Goal: Navigation & Orientation: Understand site structure

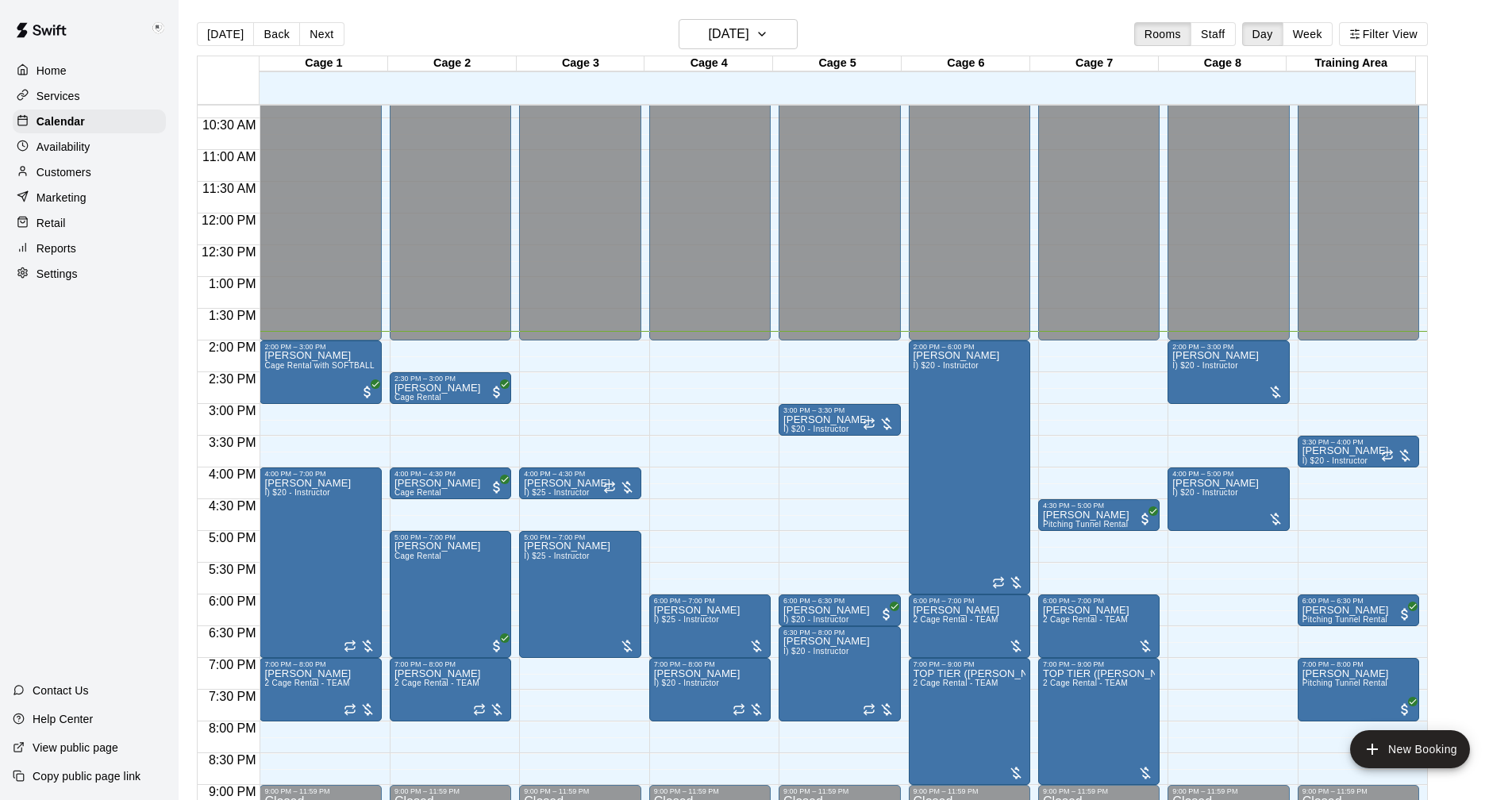
scroll to position [733, 0]
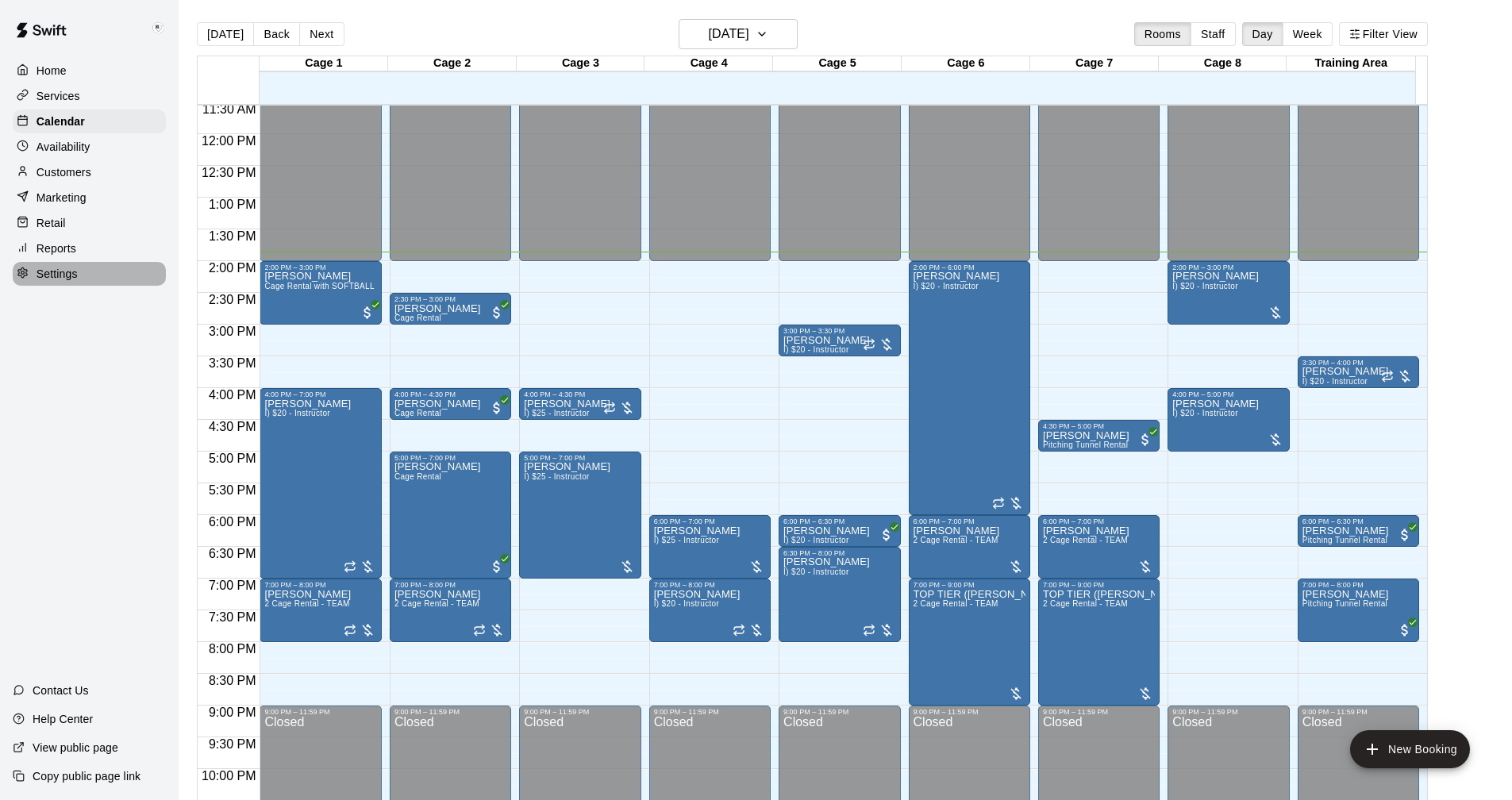
click at [59, 275] on p "Settings" at bounding box center [57, 274] width 41 height 16
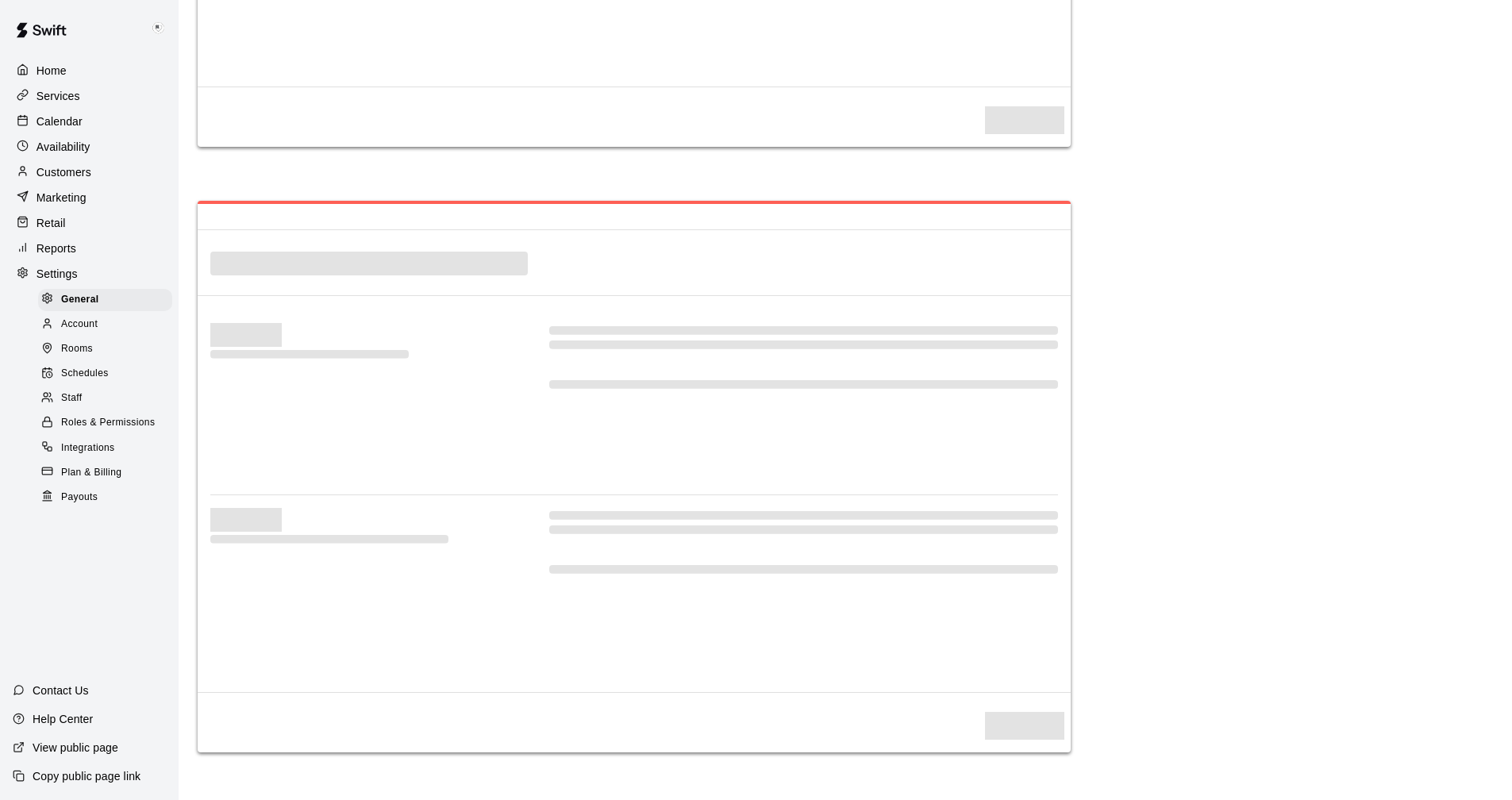
select select "**"
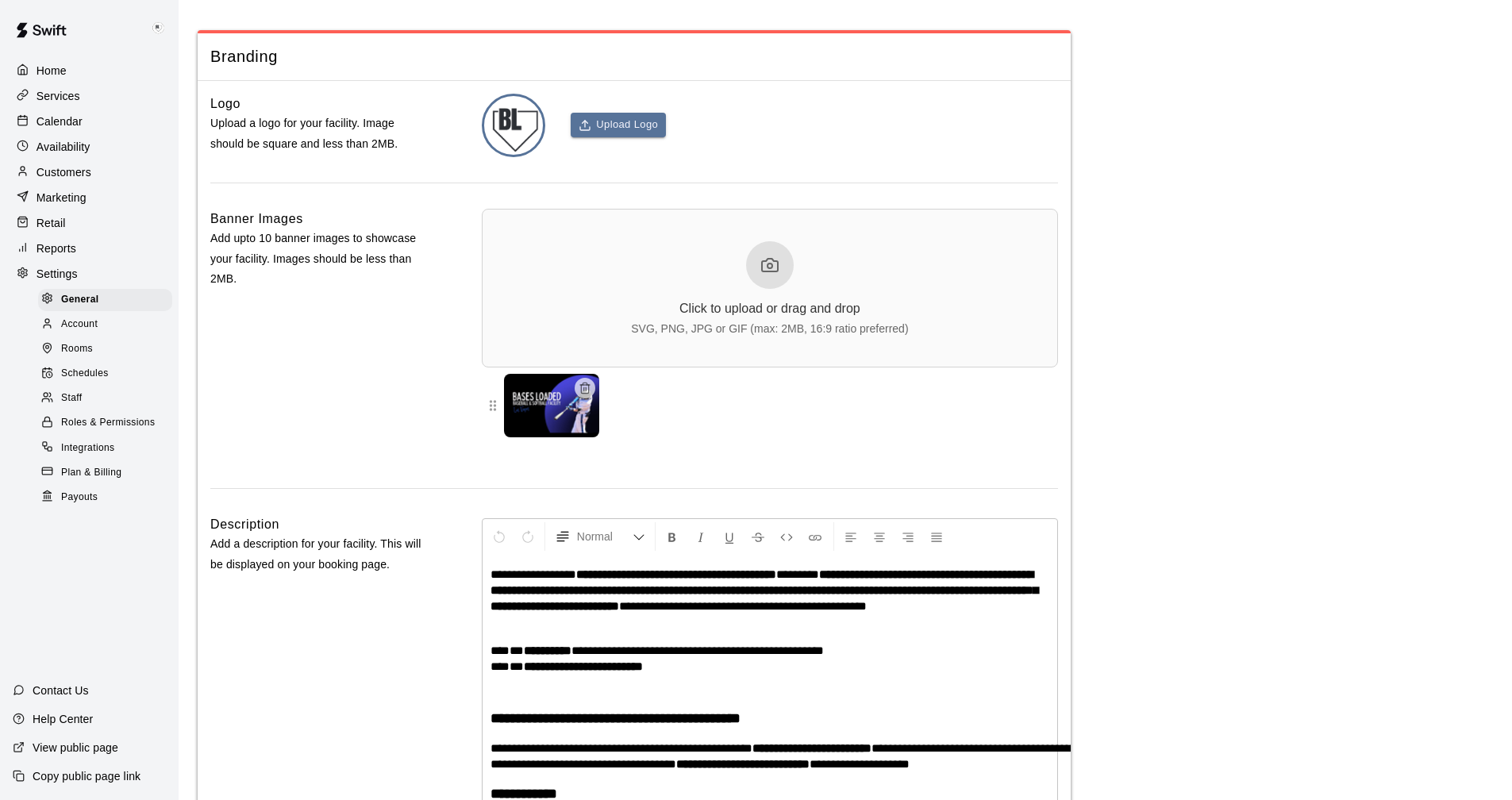
scroll to position [3320, 0]
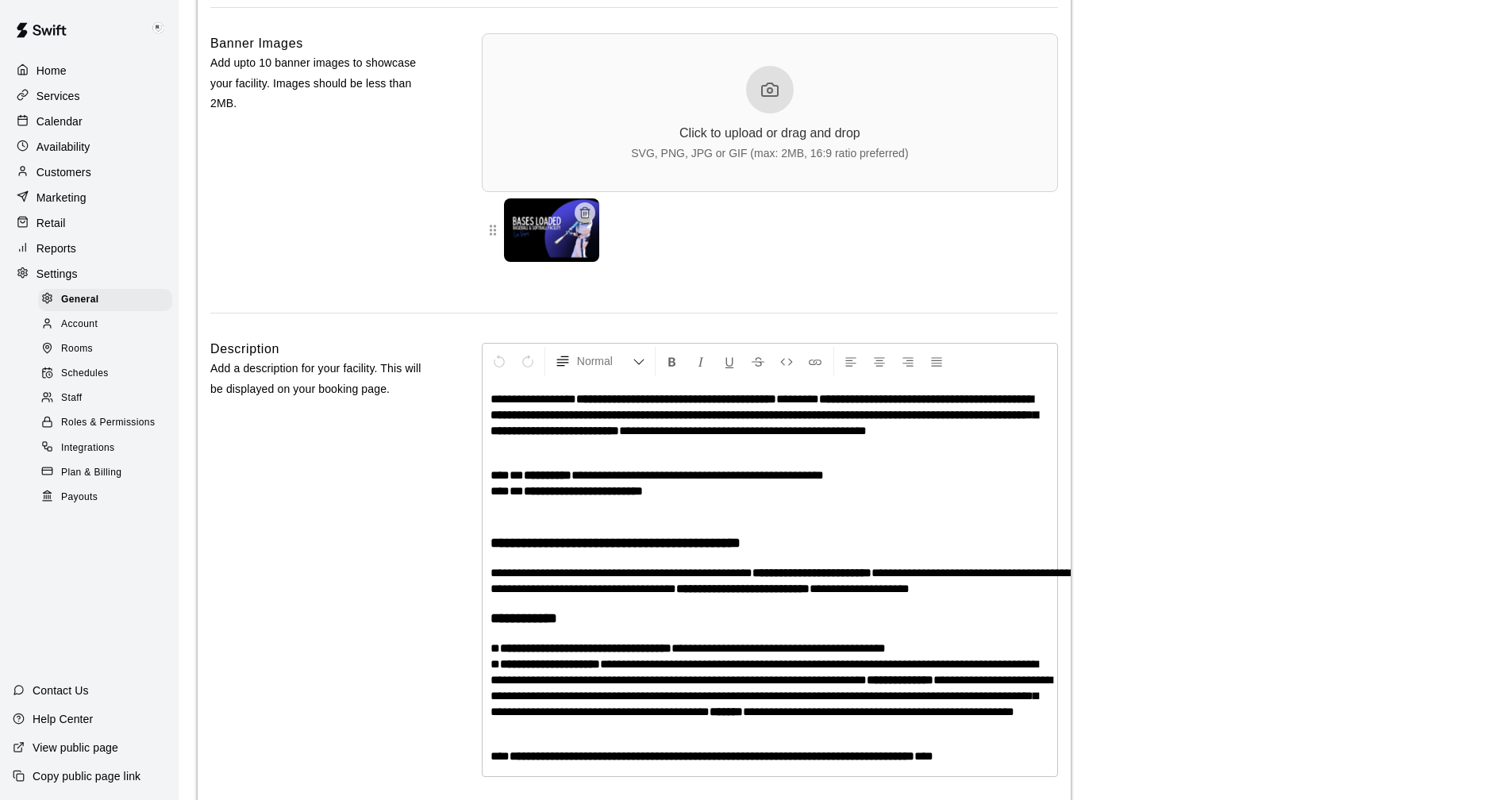
click at [50, 252] on p "Reports" at bounding box center [56, 249] width 40 height 16
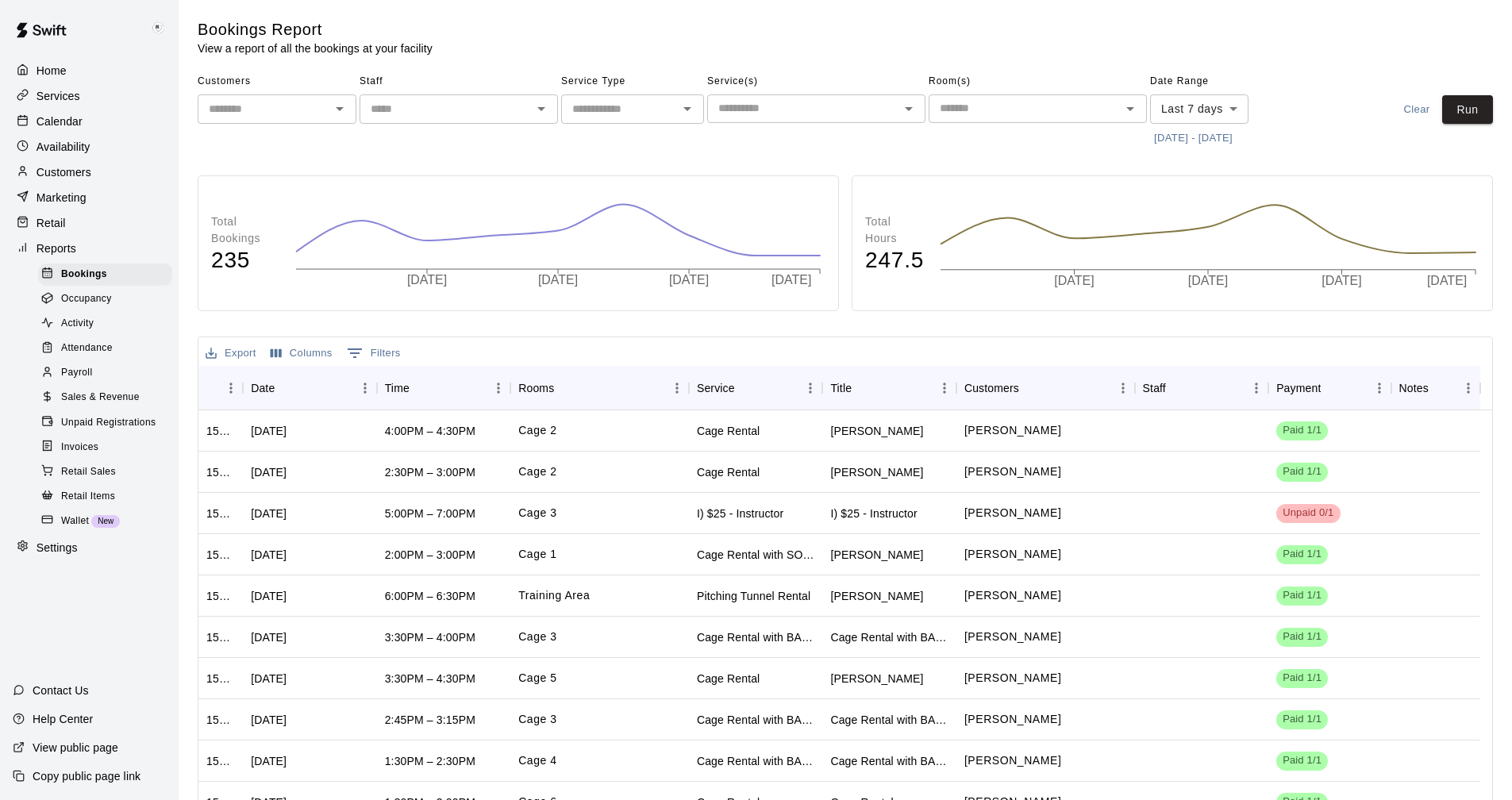
click at [52, 222] on p "Retail" at bounding box center [51, 223] width 29 height 16
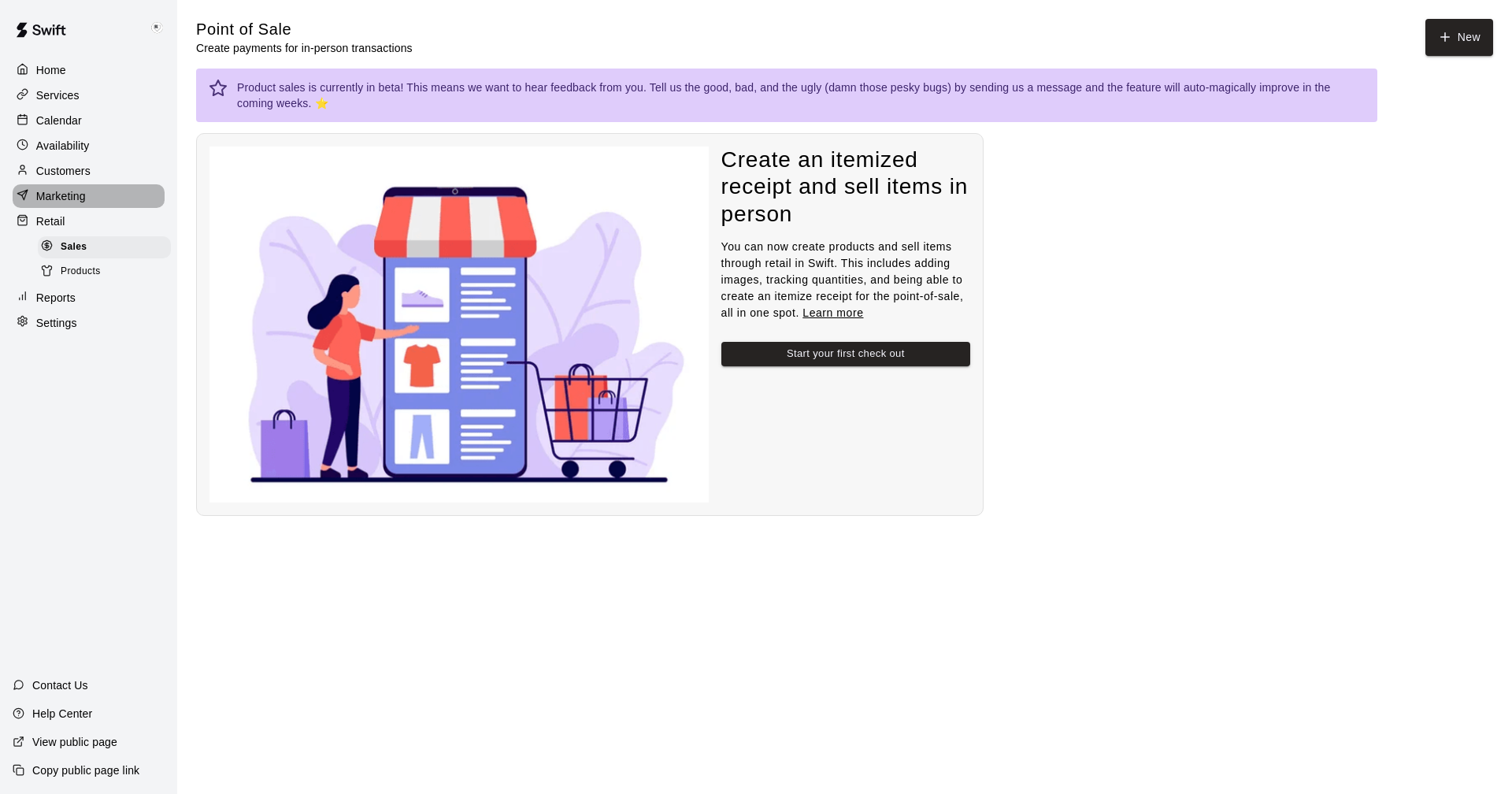
click at [62, 196] on p "Marketing" at bounding box center [61, 196] width 49 height 16
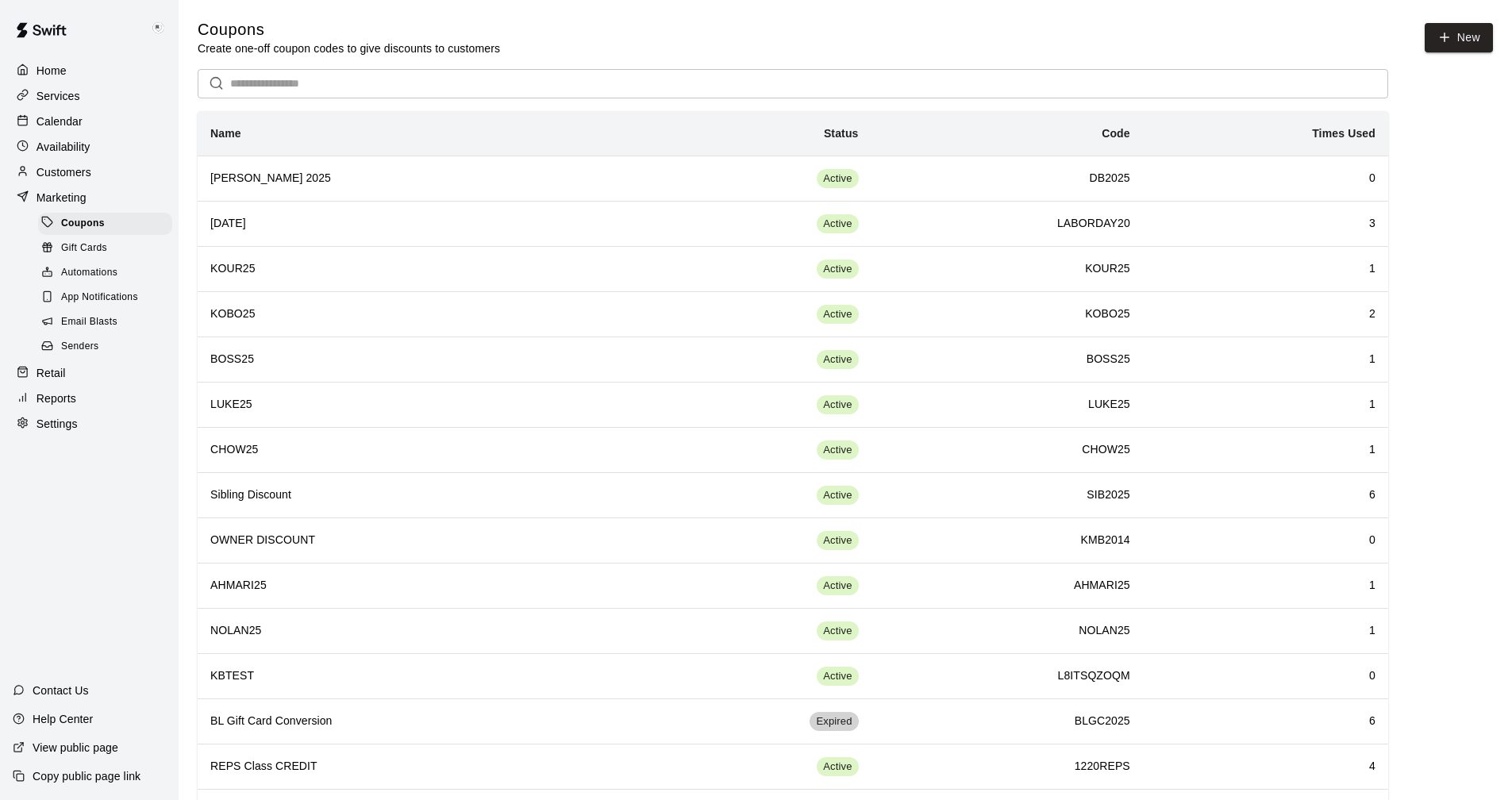
click at [63, 174] on p "Customers" at bounding box center [63, 172] width 54 height 16
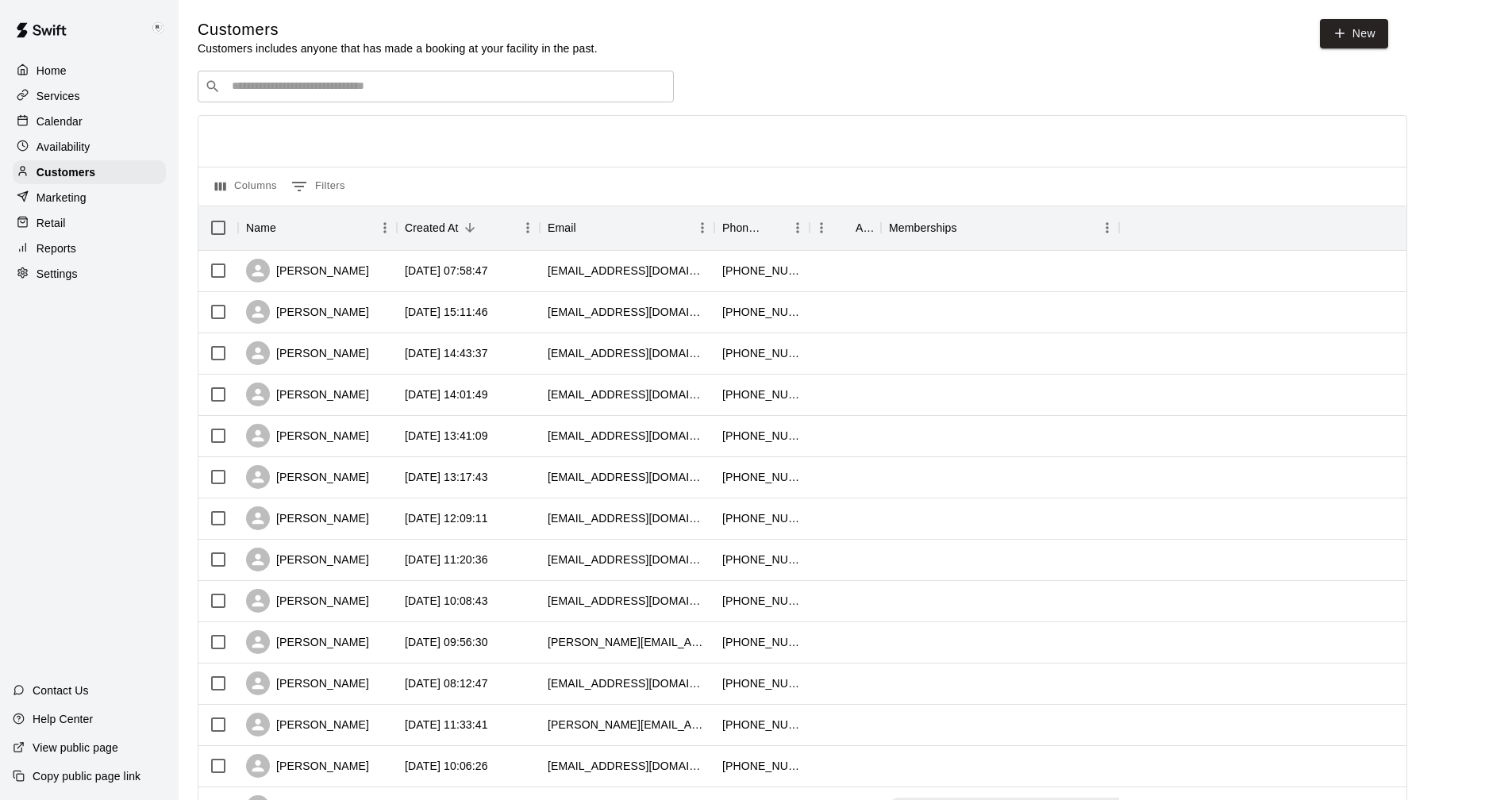
click at [59, 149] on p "Availability" at bounding box center [63, 147] width 54 height 16
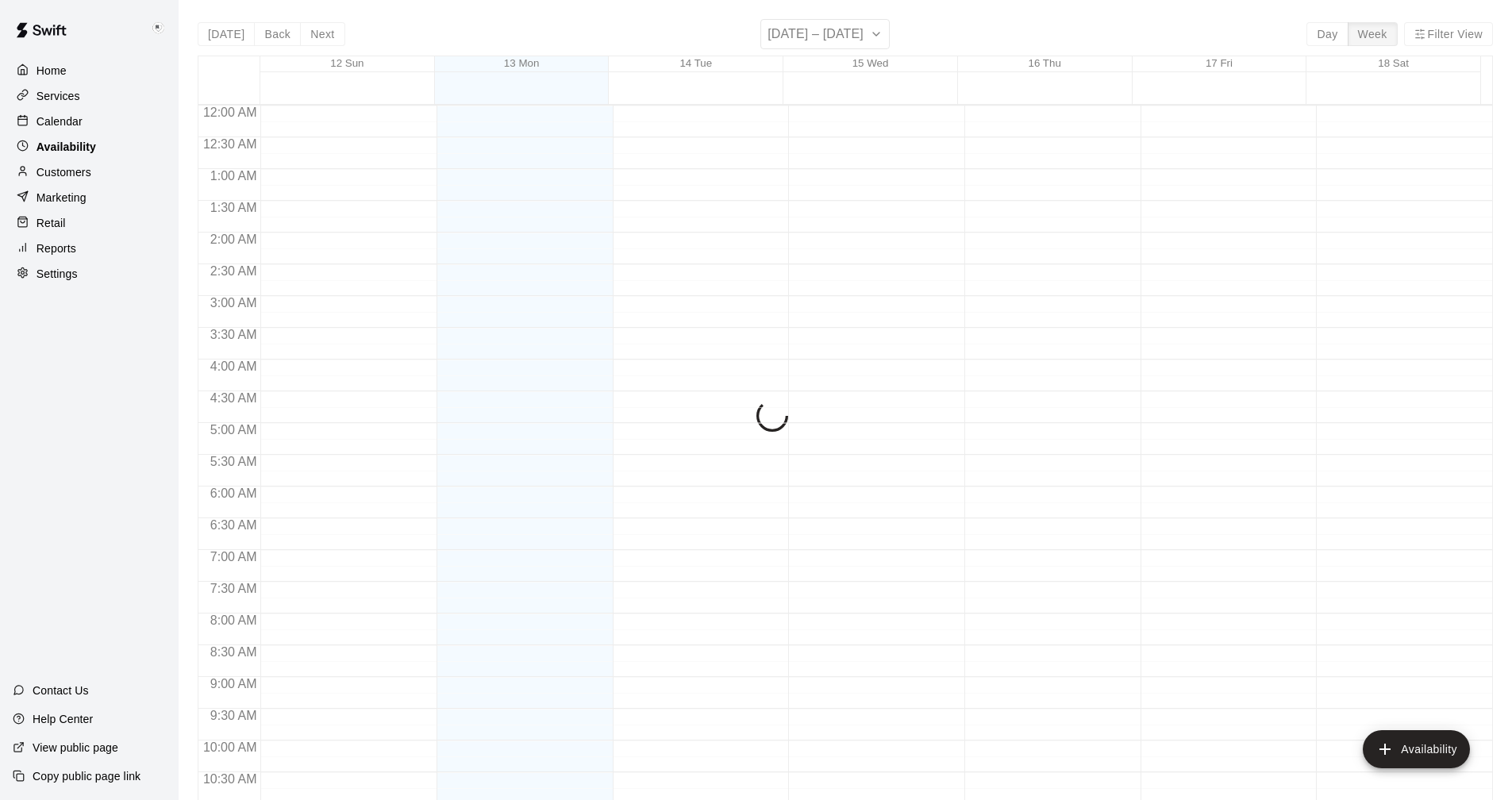
scroll to position [811, 0]
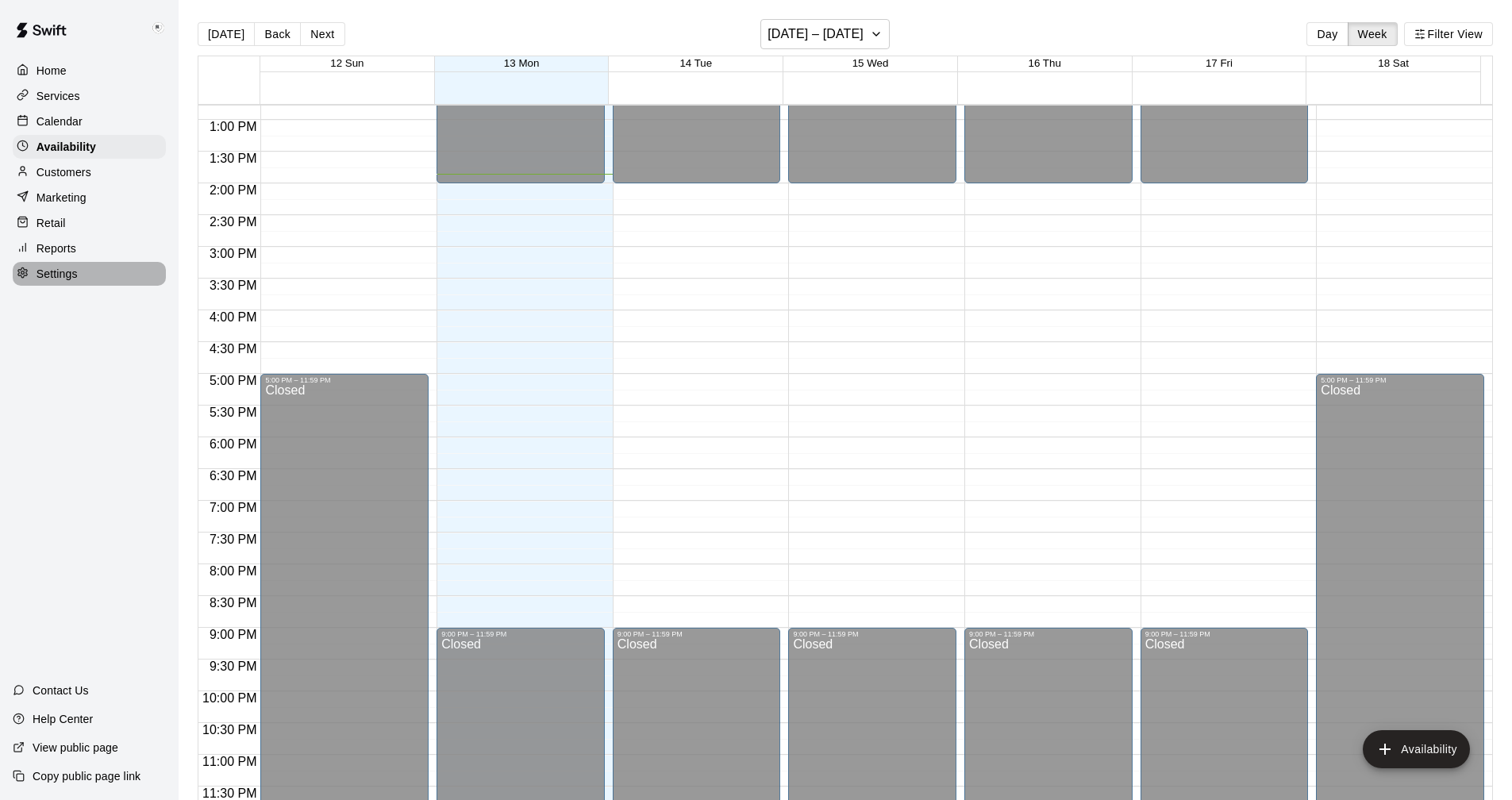
click at [63, 281] on p "Settings" at bounding box center [57, 274] width 41 height 16
select select "**"
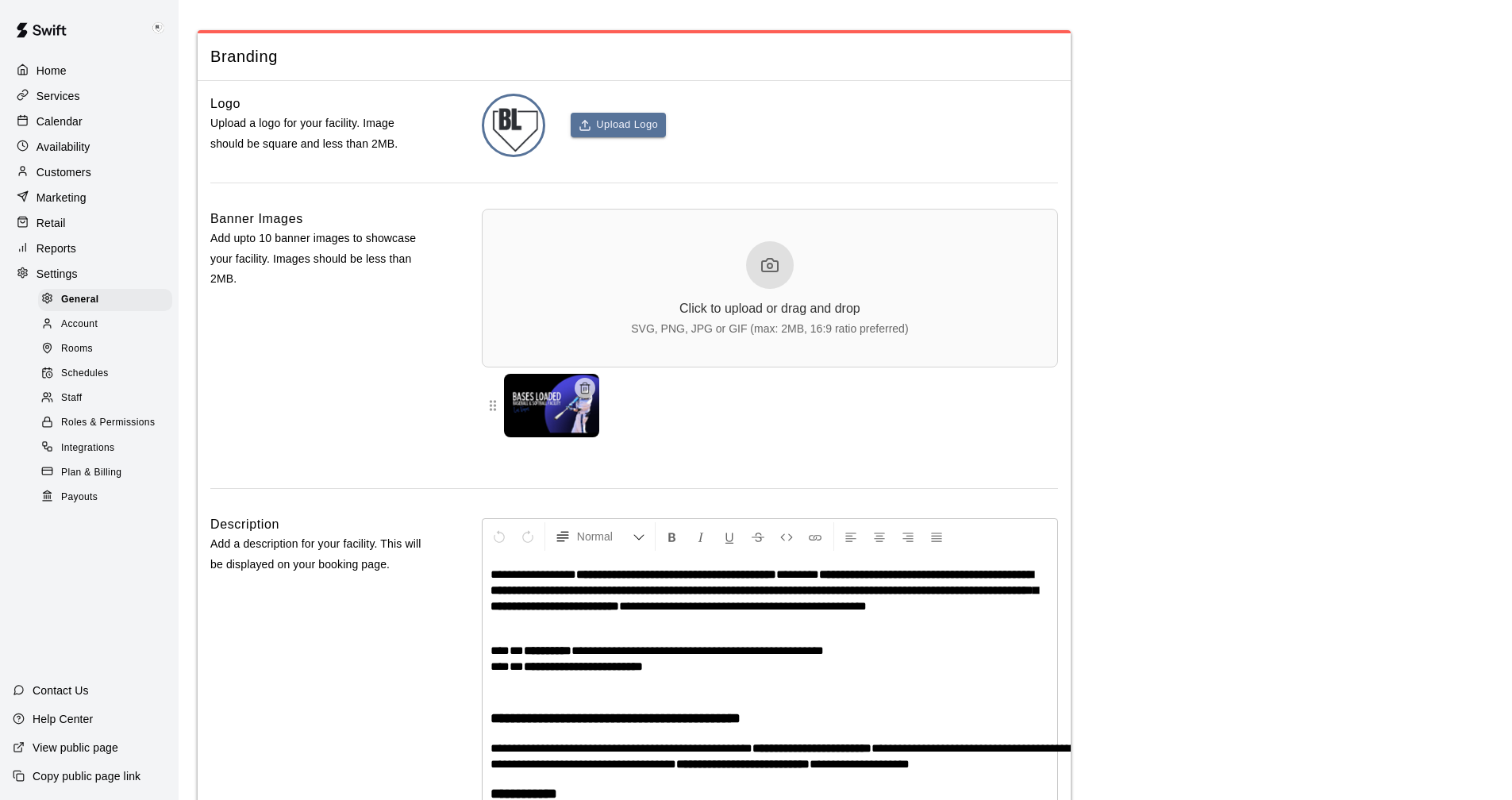
scroll to position [3320, 0]
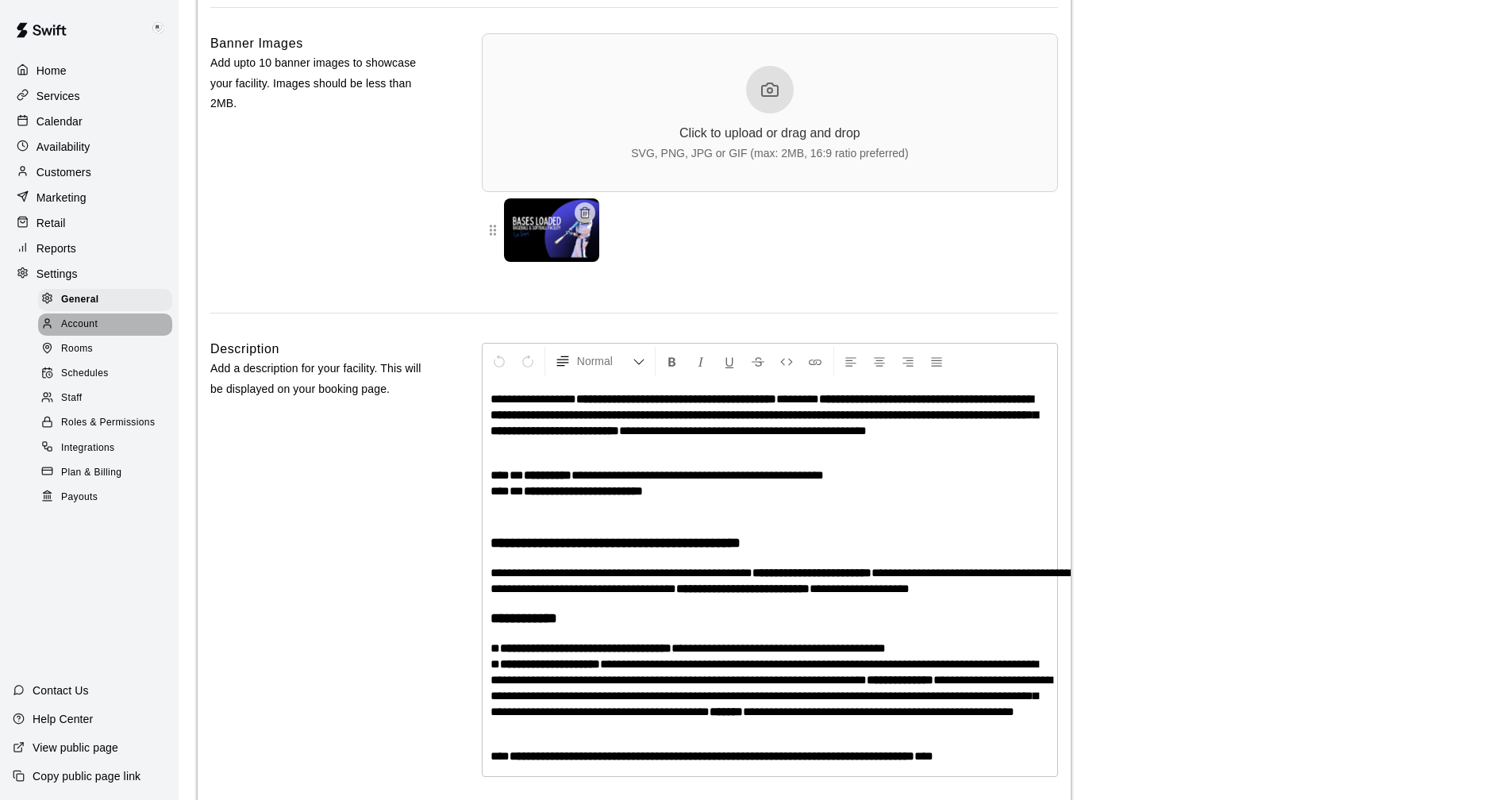
click at [85, 333] on span "Account" at bounding box center [79, 324] width 37 height 16
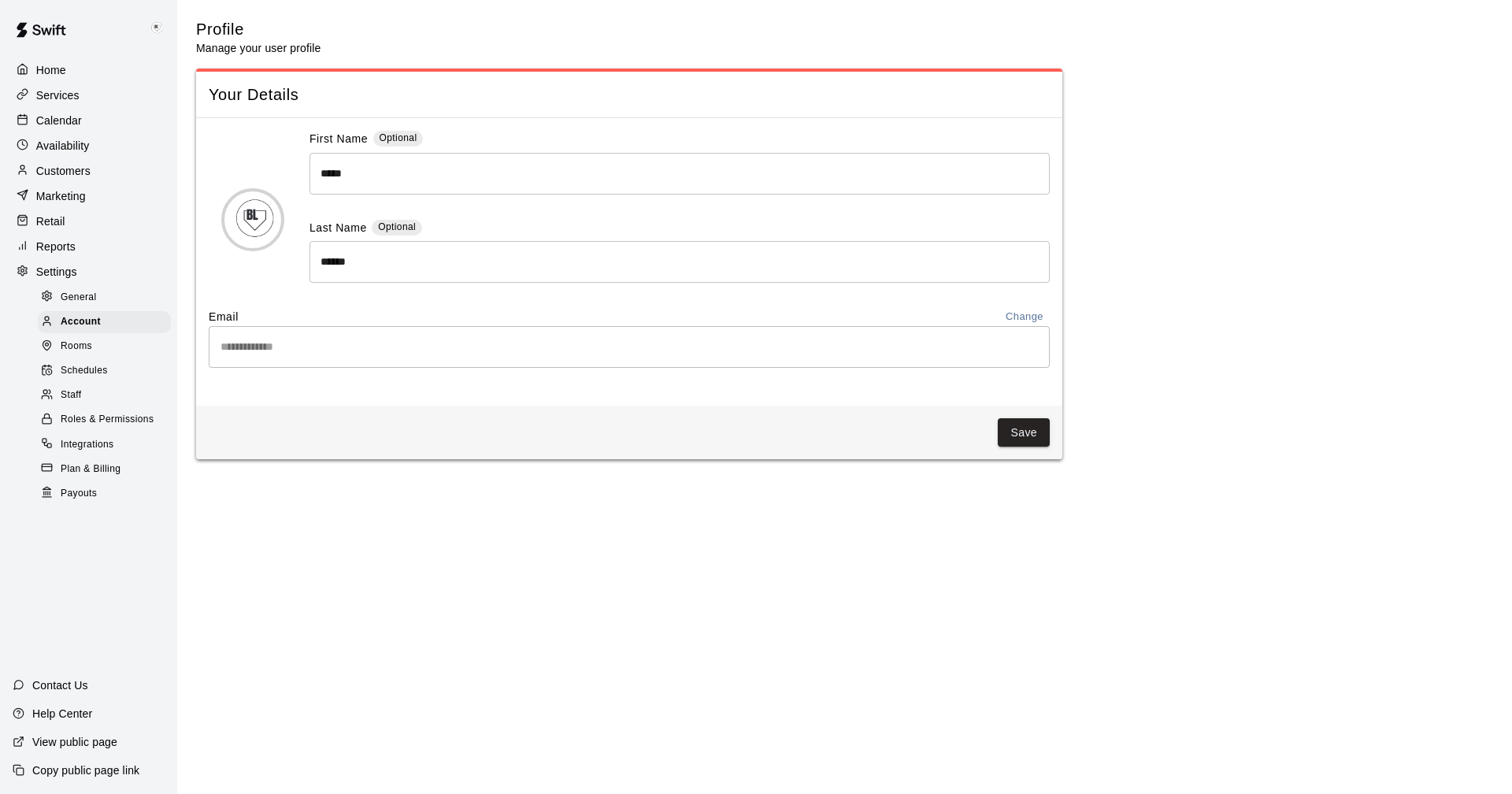
click at [82, 353] on span "Rooms" at bounding box center [76, 347] width 31 height 16
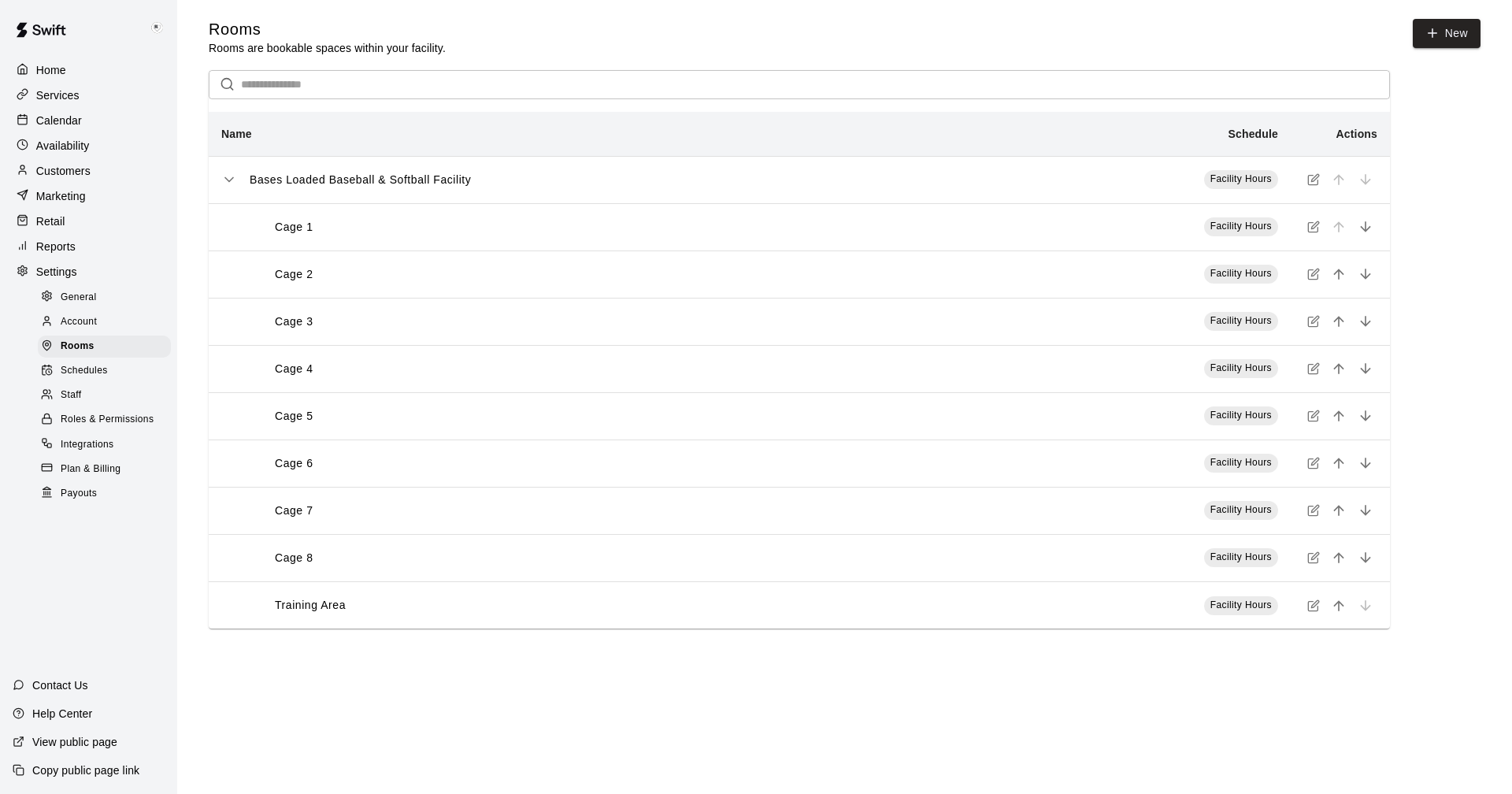
click at [82, 376] on span "Schedules" at bounding box center [84, 371] width 48 height 16
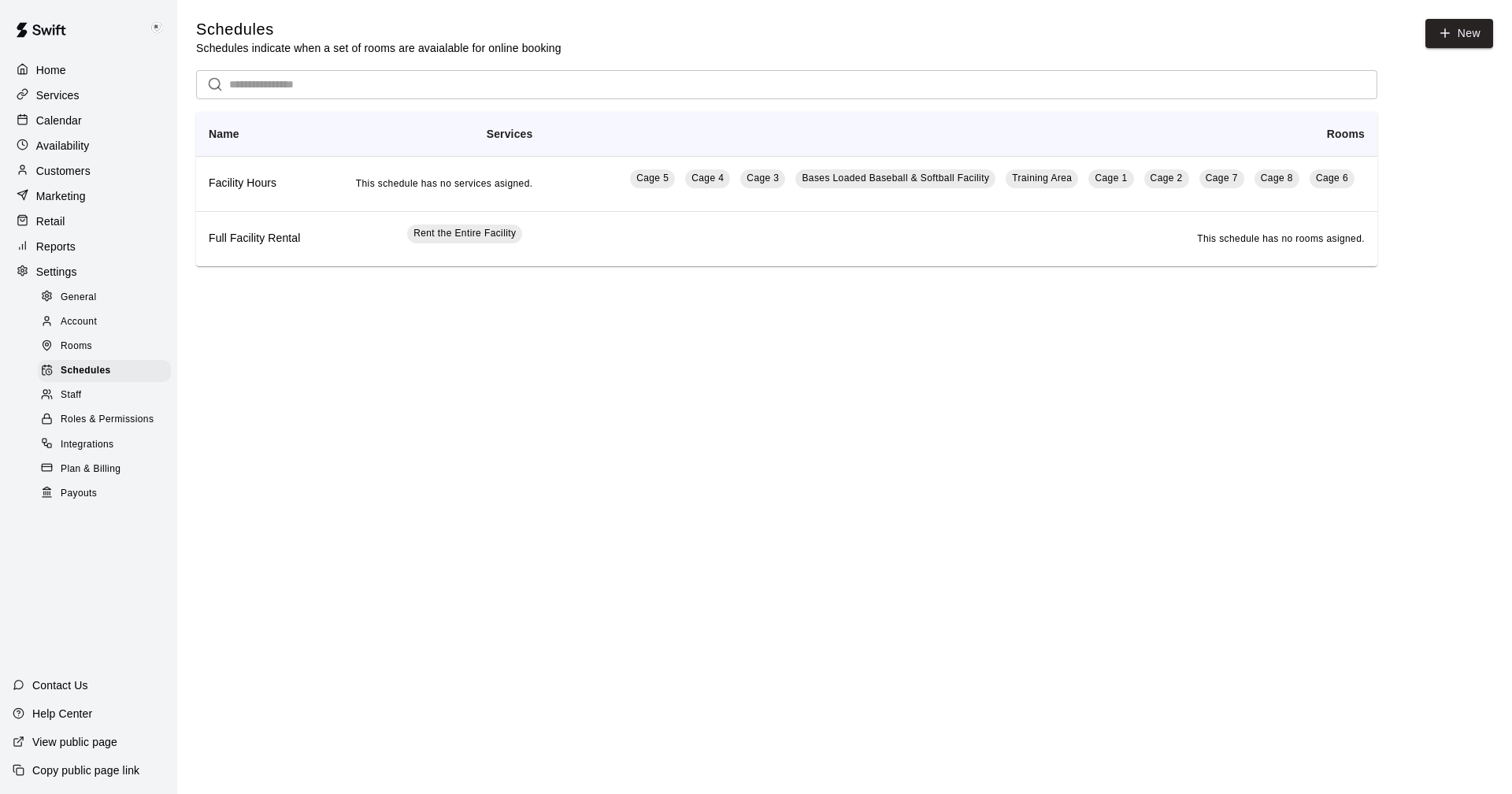
click at [81, 403] on span "Staff" at bounding box center [70, 395] width 20 height 16
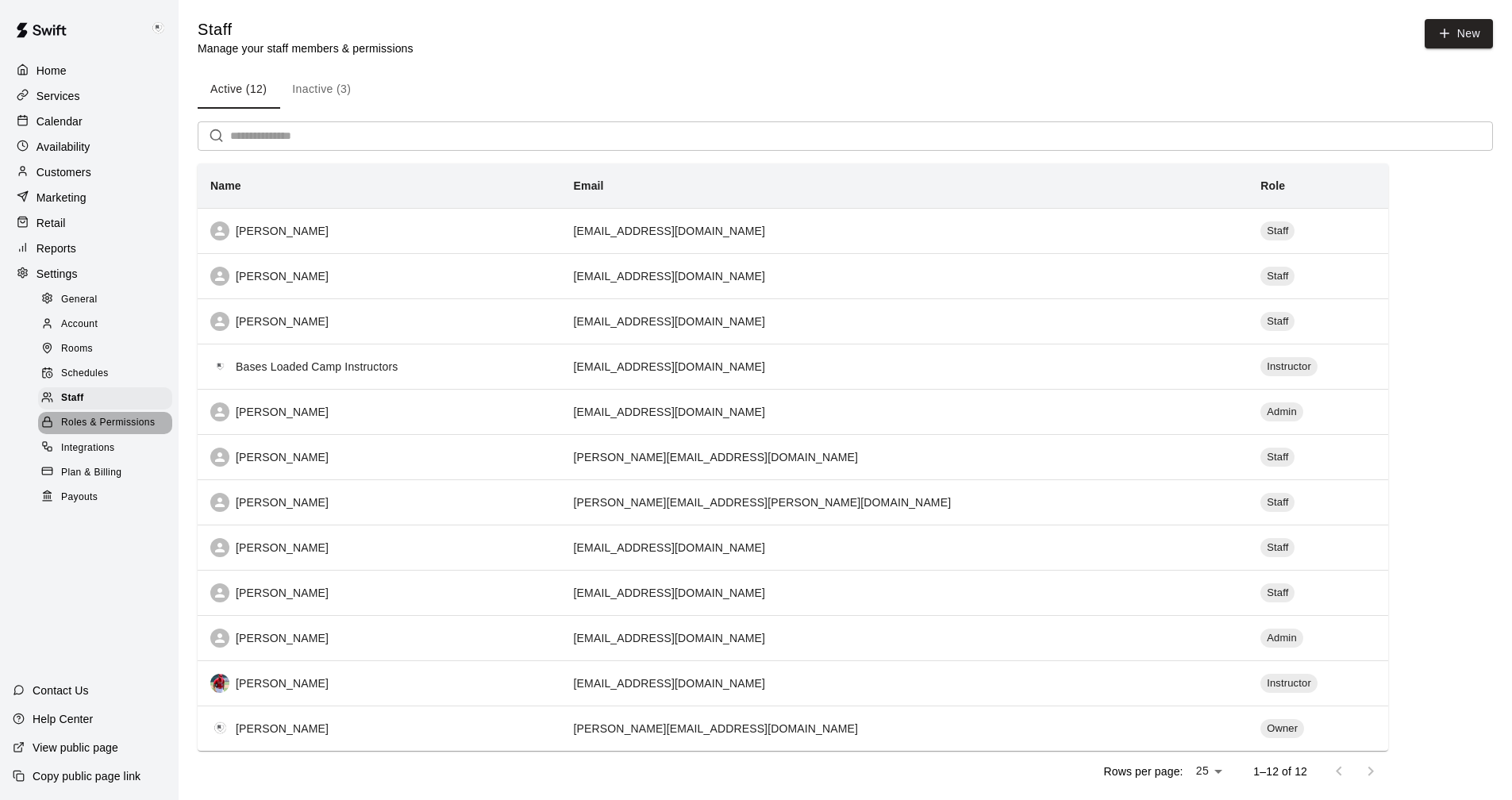
click at [83, 429] on span "Roles & Permissions" at bounding box center [107, 423] width 94 height 16
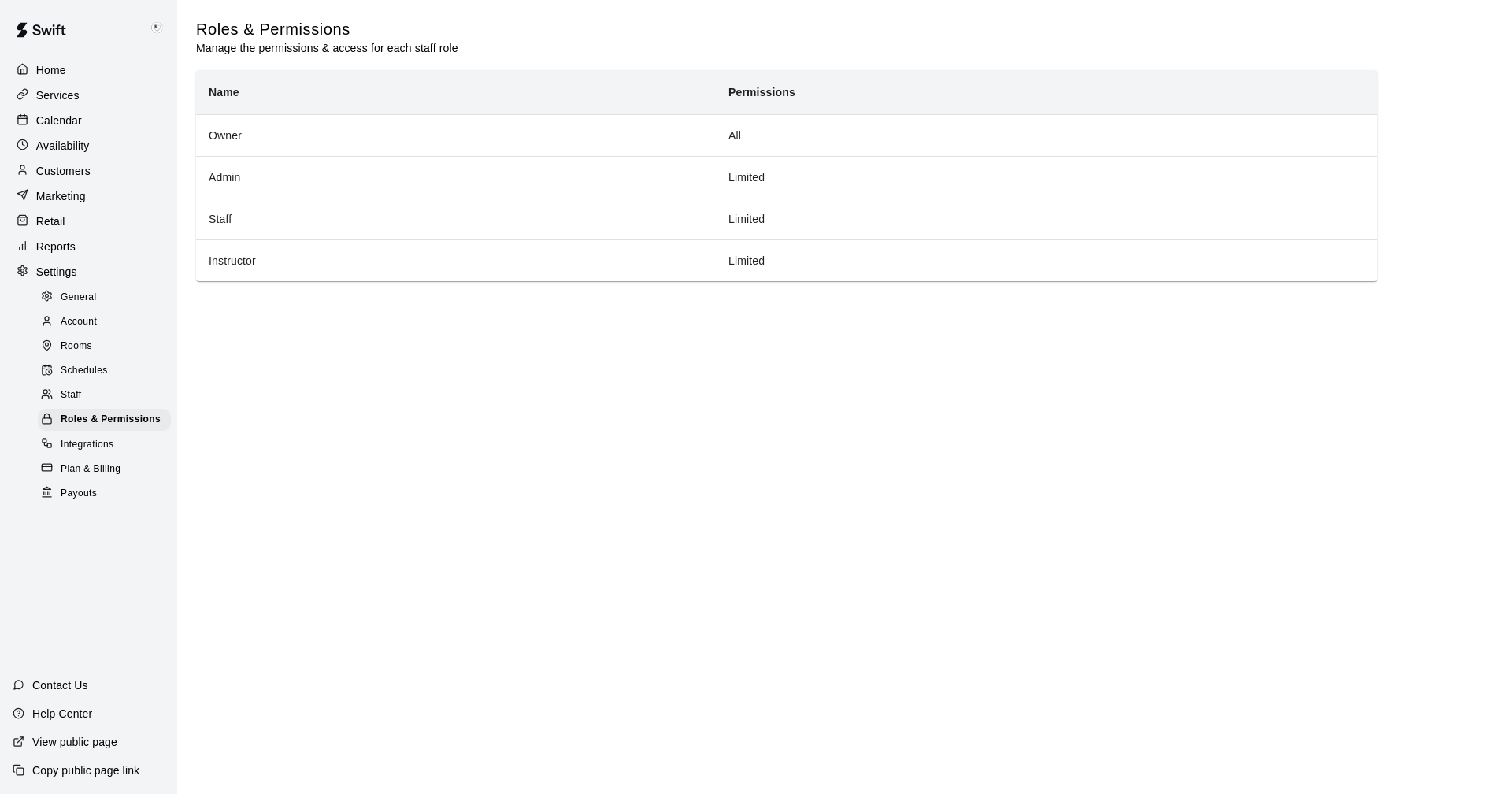
click at [84, 453] on span "Integrations" at bounding box center [87, 445] width 53 height 16
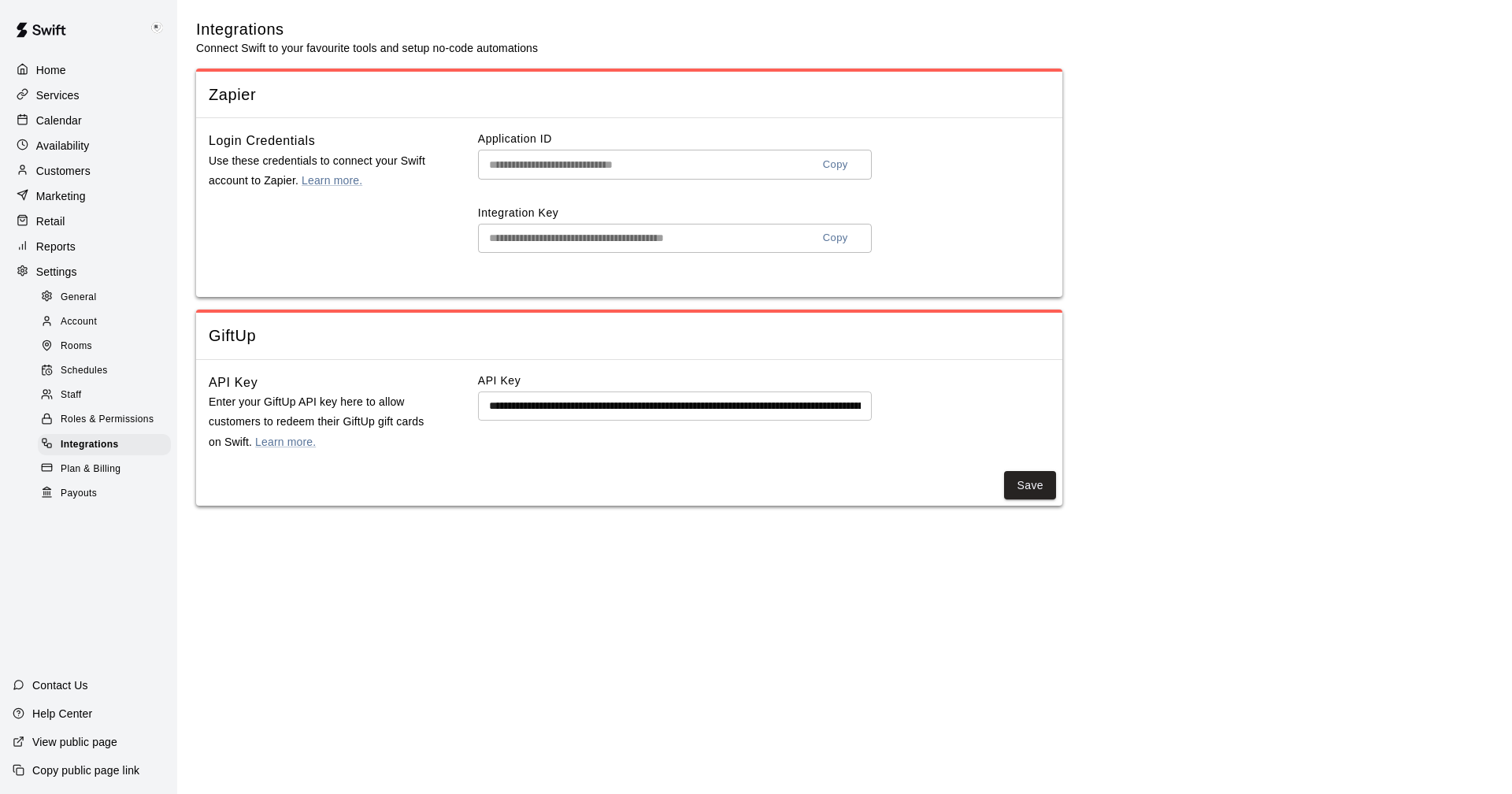
click at [90, 477] on span "Plan & Billing" at bounding box center [90, 470] width 60 height 16
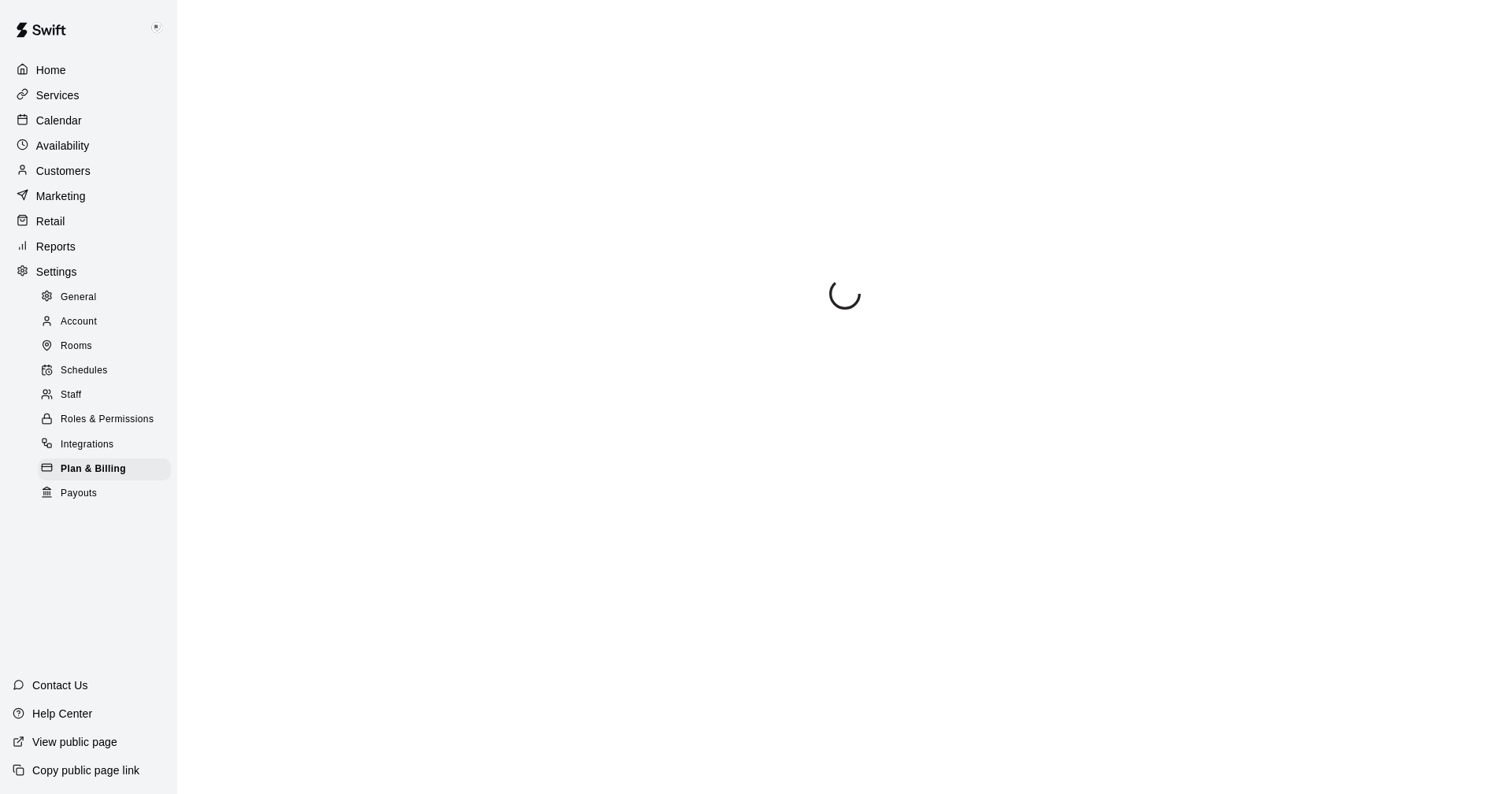
click at [79, 508] on div "Home Services Calendar Availability Customers Marketing Retail Reports Settings…" at bounding box center [89, 397] width 178 height 794
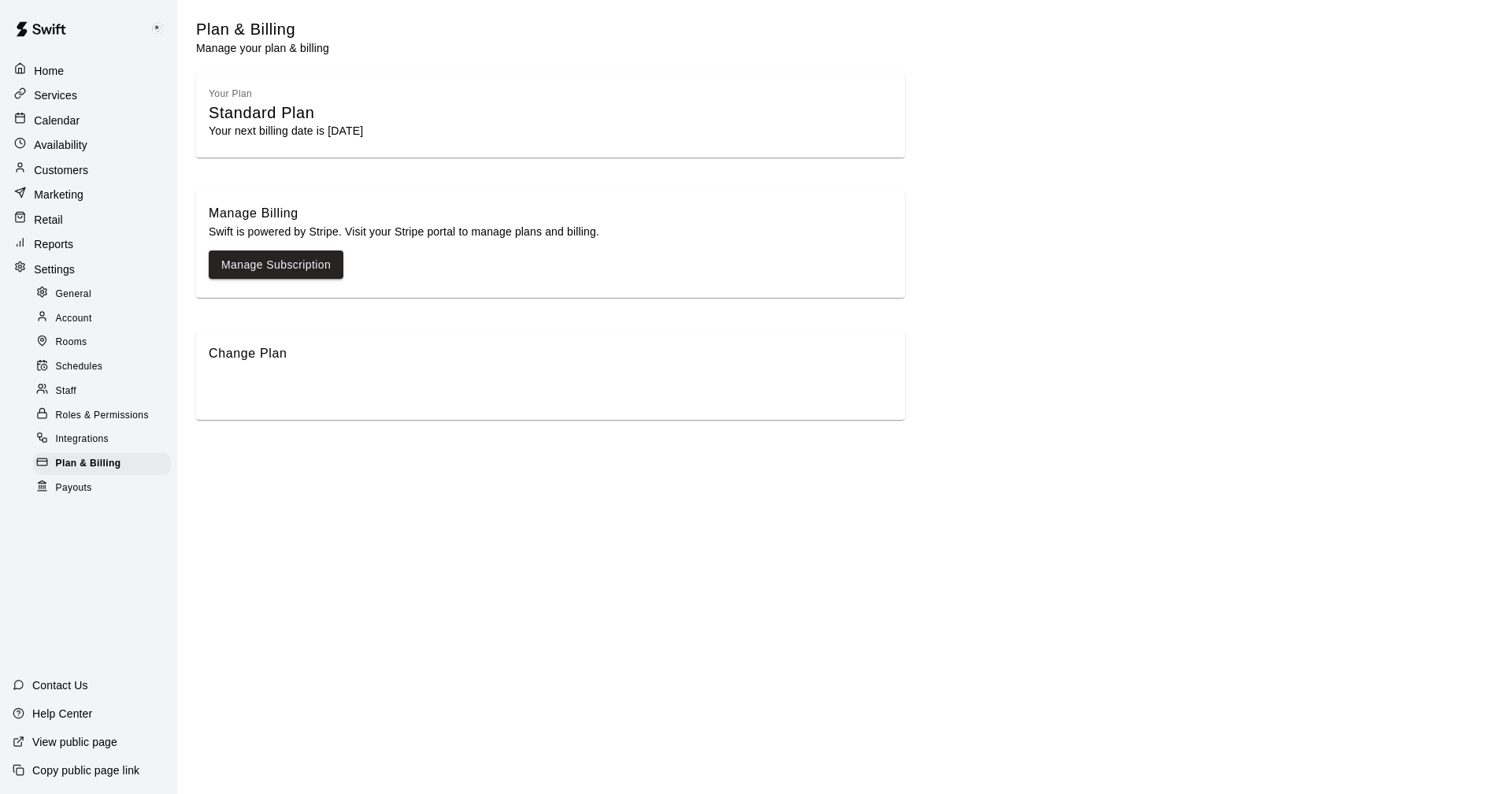
click at [70, 486] on span "Payouts" at bounding box center [73, 488] width 36 height 16
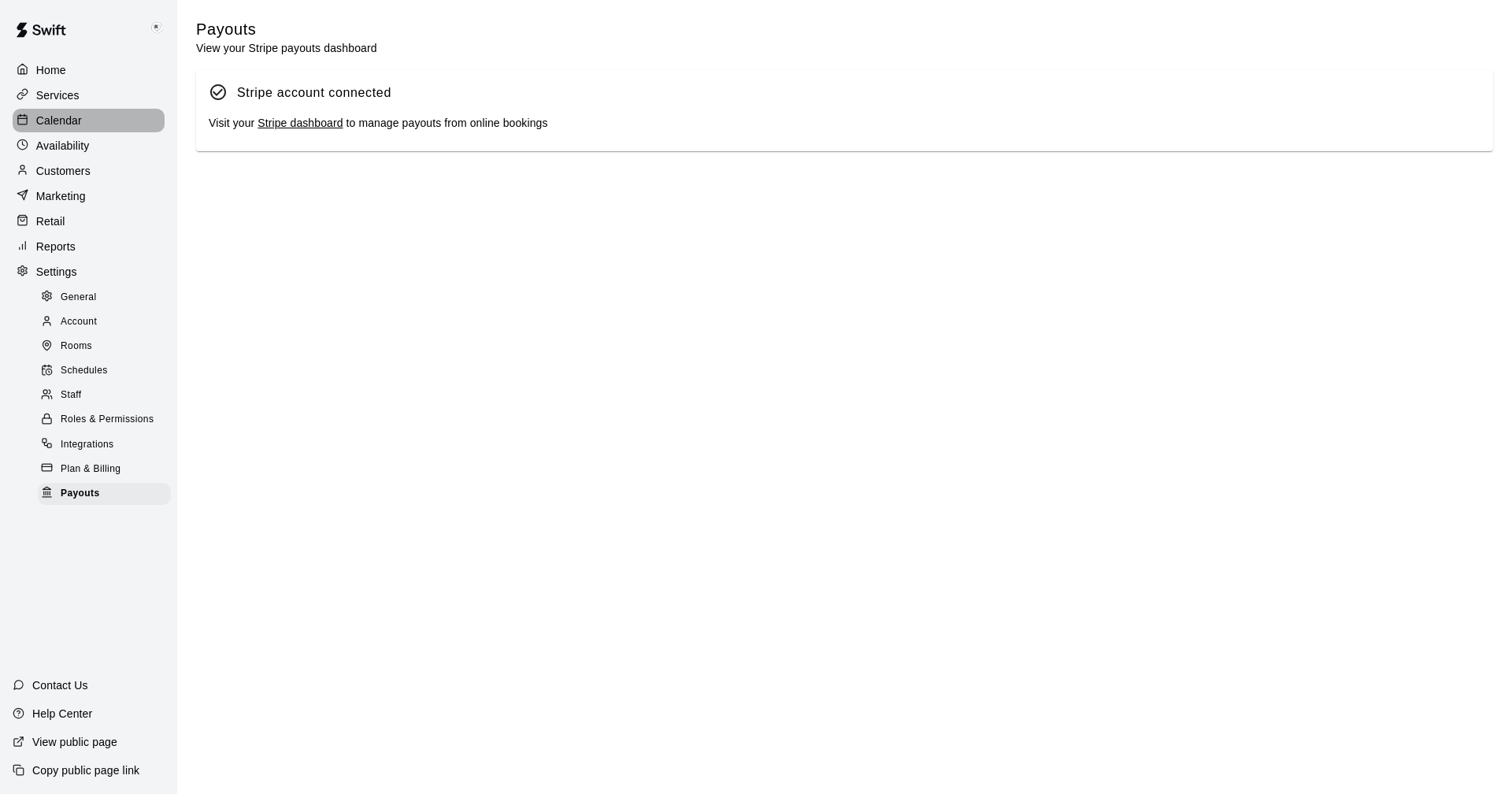
click at [56, 112] on div "Calendar" at bounding box center [89, 120] width 152 height 23
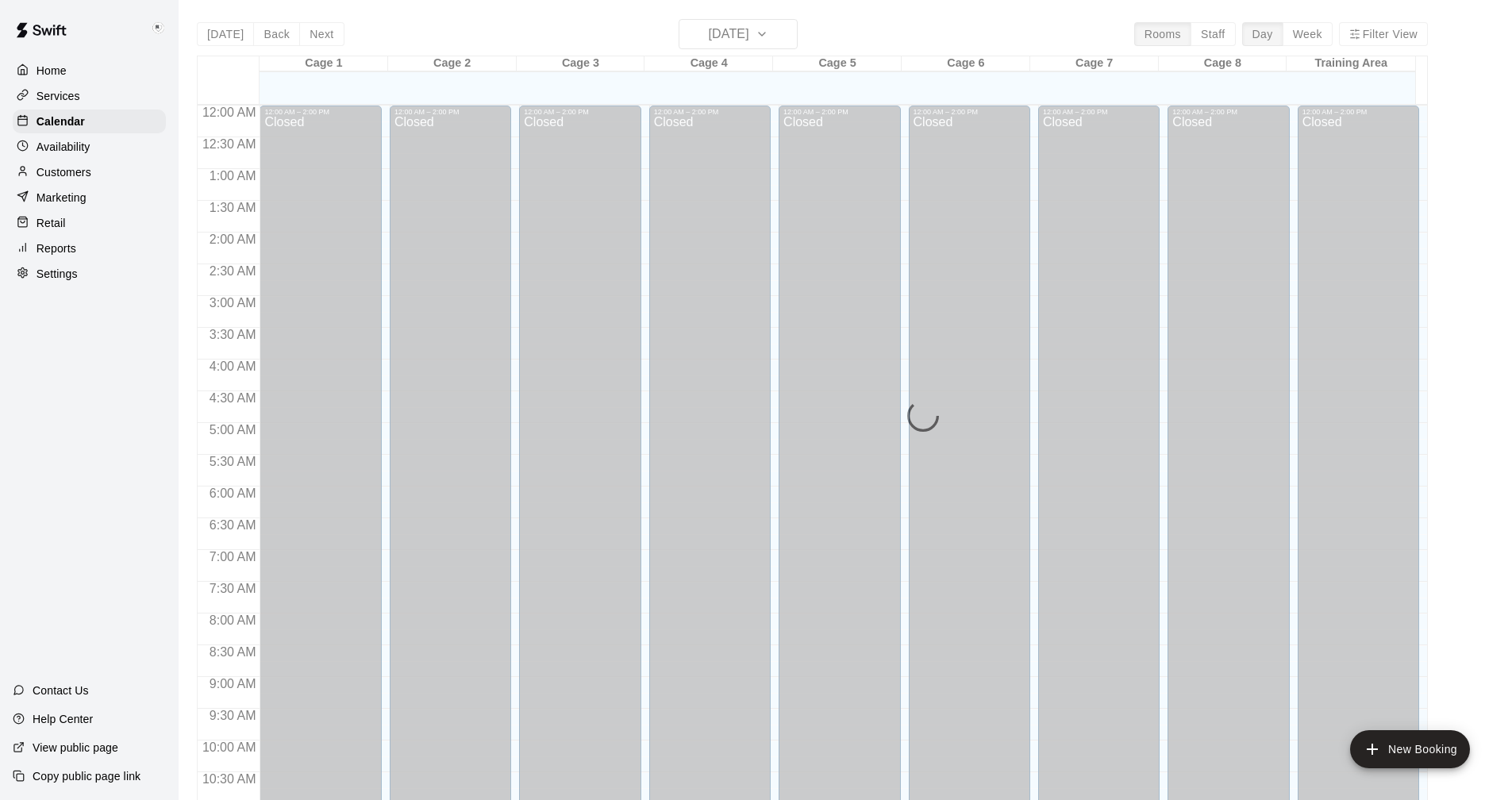
scroll to position [763, 0]
